Goal: Navigation & Orientation: Find specific page/section

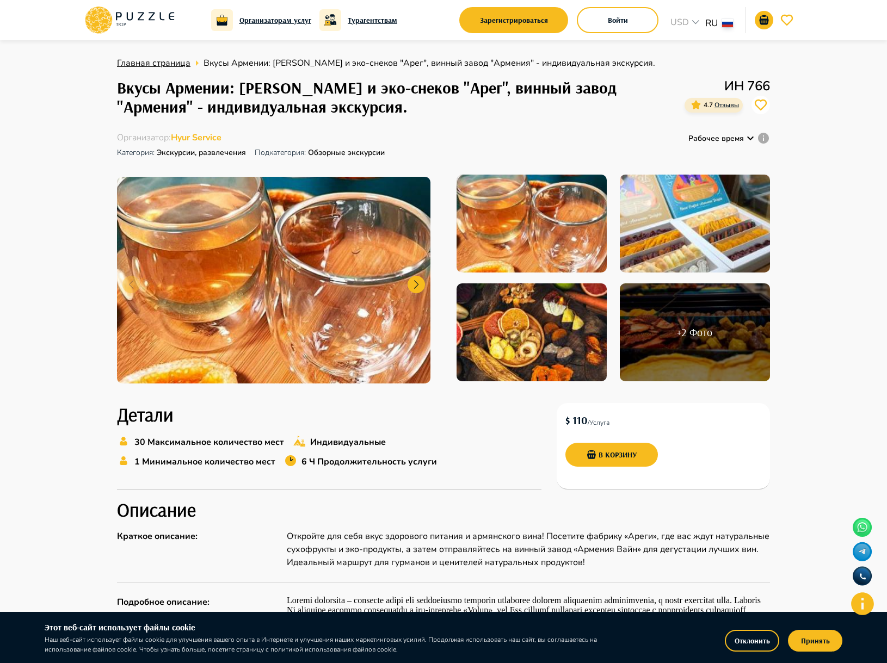
click at [165, 61] on span "Главная страница" at bounding box center [153, 63] width 73 height 12
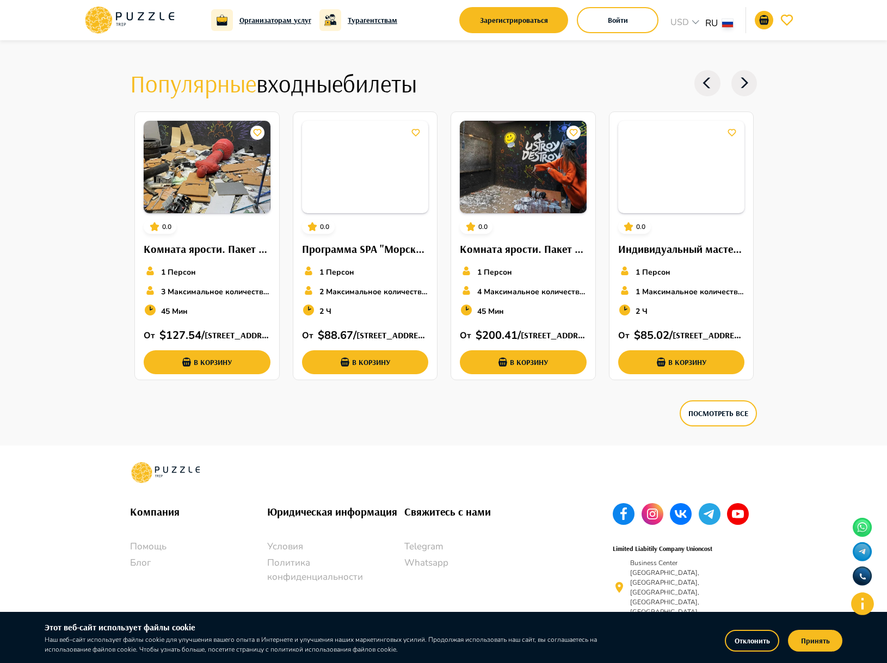
scroll to position [2401, 0]
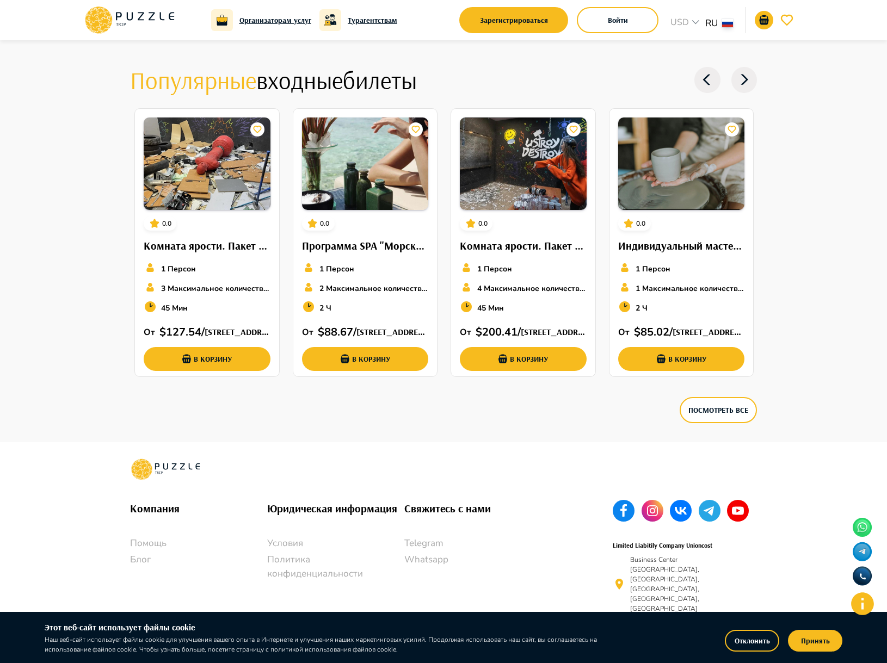
click at [127, 14] on icon at bounding box center [130, 17] width 6 height 8
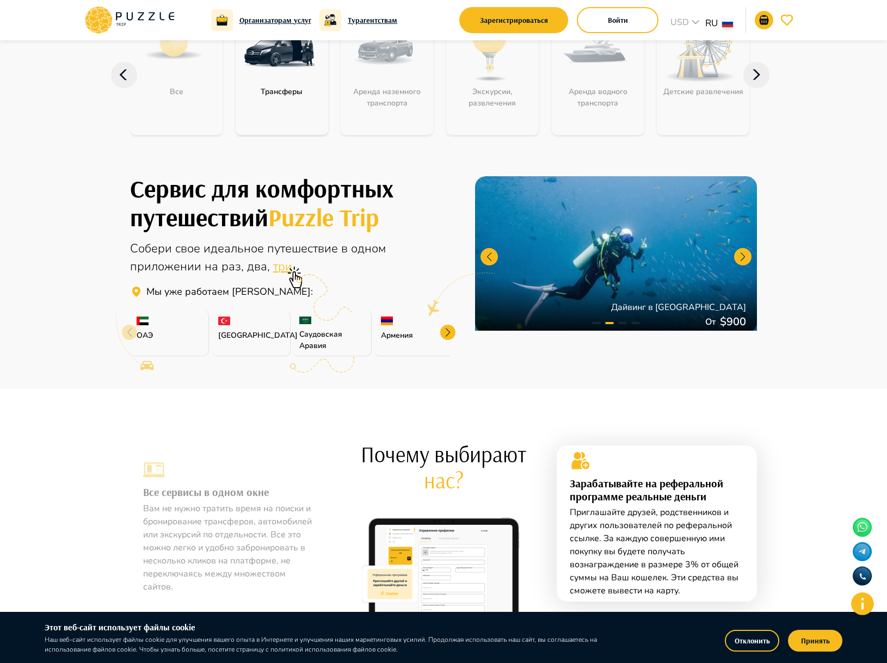
scroll to position [272, 0]
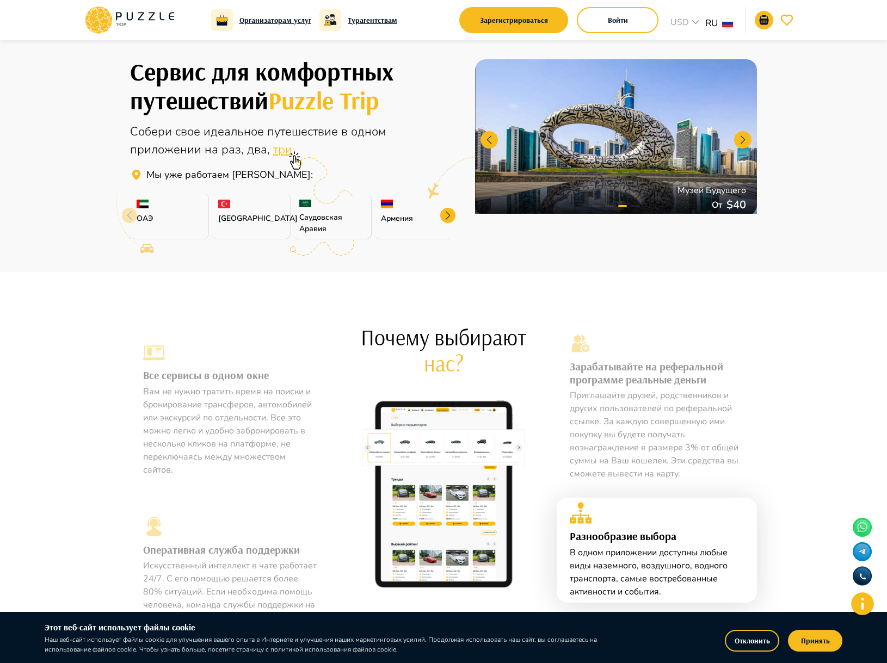
click at [397, 205] on div "Армения" at bounding box center [413, 216] width 79 height 46
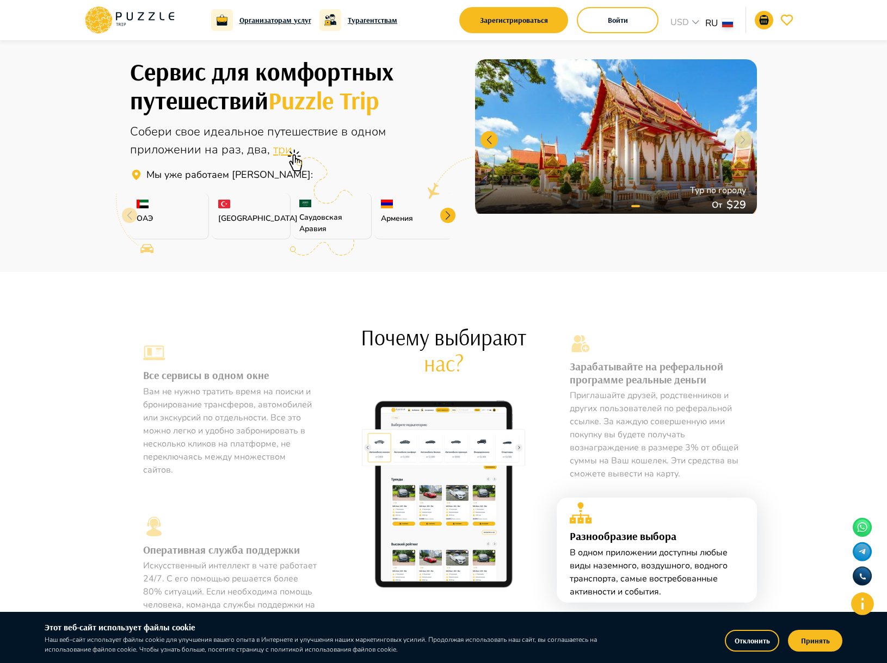
click at [391, 206] on img at bounding box center [387, 204] width 12 height 9
click at [448, 217] on div at bounding box center [447, 215] width 15 height 15
